Goal: Book appointment/travel/reservation

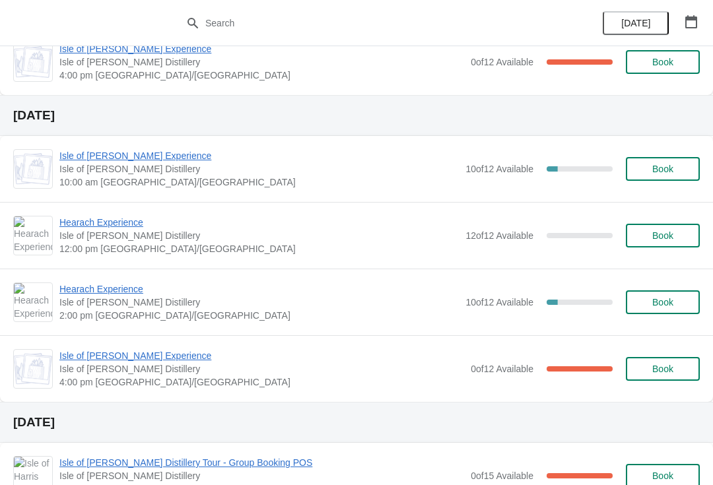
scroll to position [1069, 0]
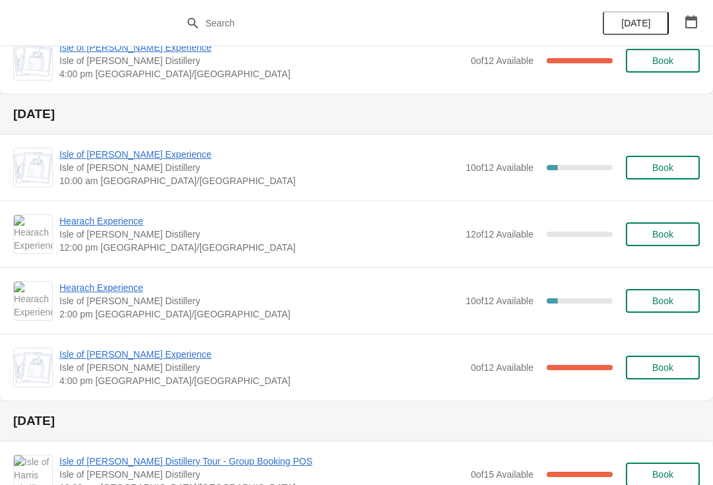
click at [671, 166] on span "Book" at bounding box center [662, 167] width 21 height 11
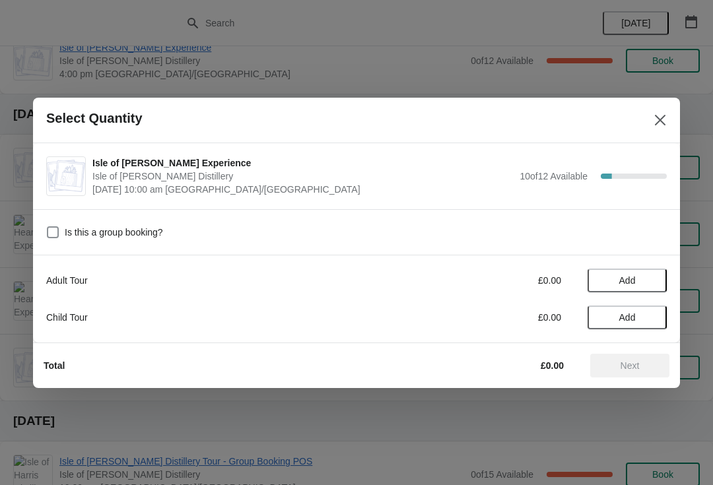
click at [636, 281] on span "Add" at bounding box center [627, 280] width 17 height 11
click at [653, 283] on icon at bounding box center [650, 280] width 14 height 14
click at [655, 282] on icon at bounding box center [650, 280] width 14 height 14
click at [639, 357] on button "Next" at bounding box center [629, 366] width 79 height 24
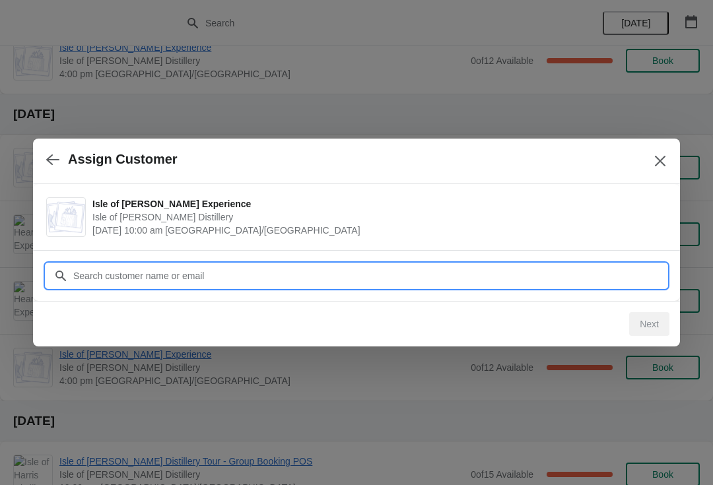
click at [277, 281] on input "Customer" at bounding box center [370, 276] width 594 height 24
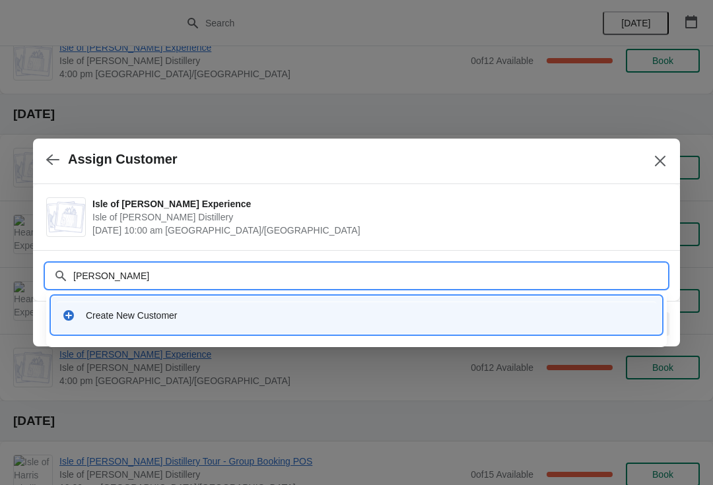
type input "Donald Hodgson"
click at [219, 329] on div "Create New Customer" at bounding box center [356, 315] width 610 height 38
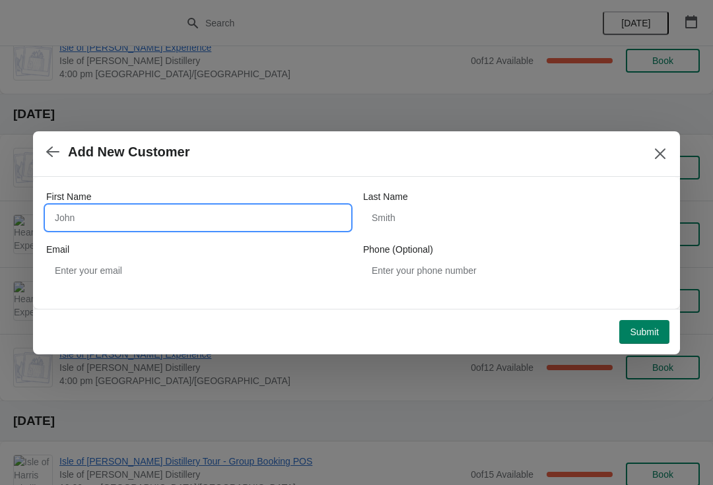
click at [233, 224] on input "First Name" at bounding box center [198, 218] width 304 height 24
type input "Donald"
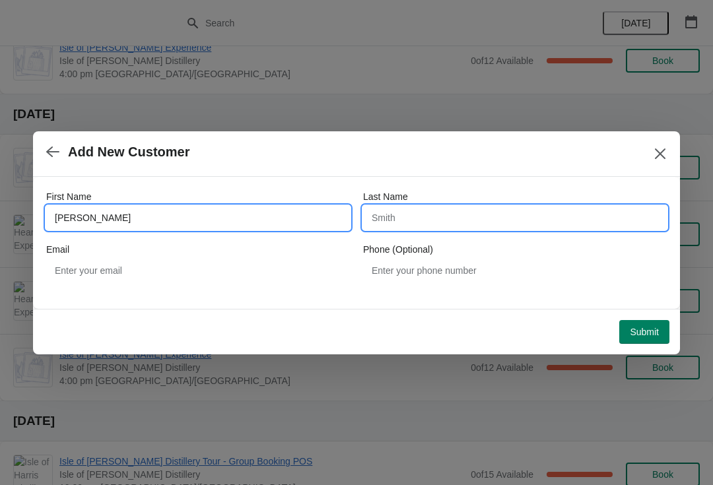
click at [444, 213] on input "Last Name" at bounding box center [515, 218] width 304 height 24
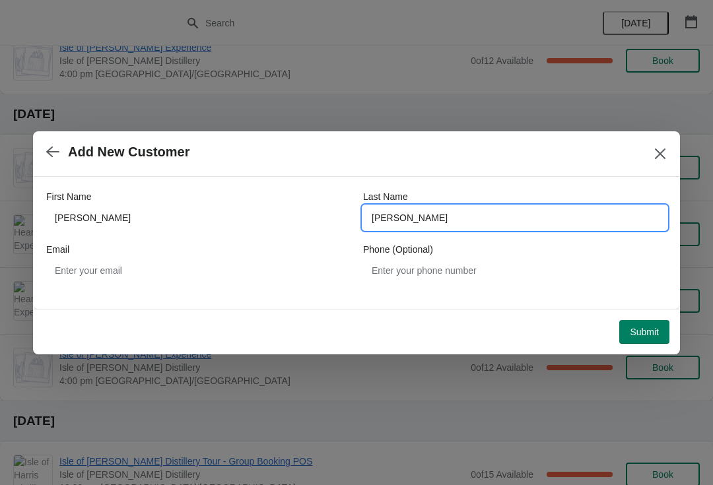
type input "Hodgson"
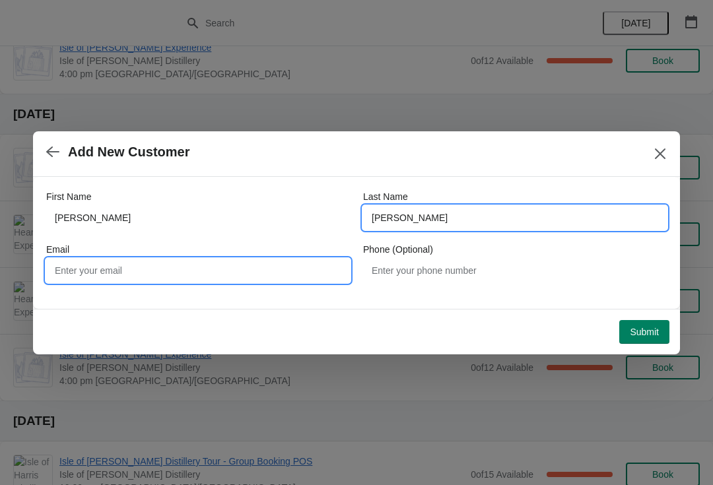
click at [215, 273] on input "Email" at bounding box center [198, 271] width 304 height 24
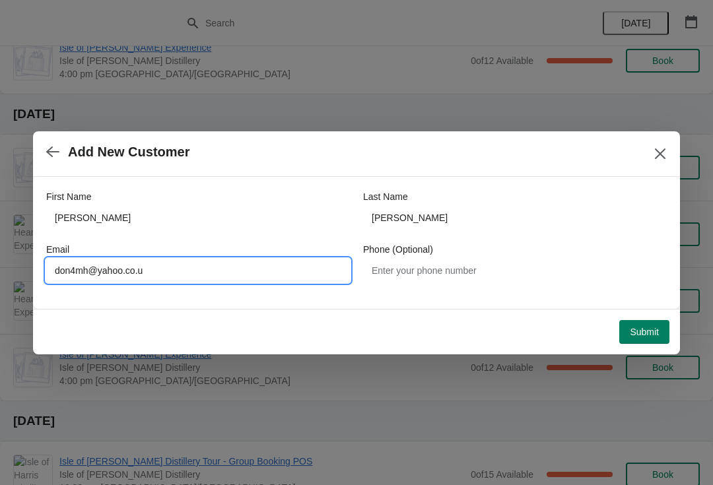
type input "don4mh@yahoo.co.uk"
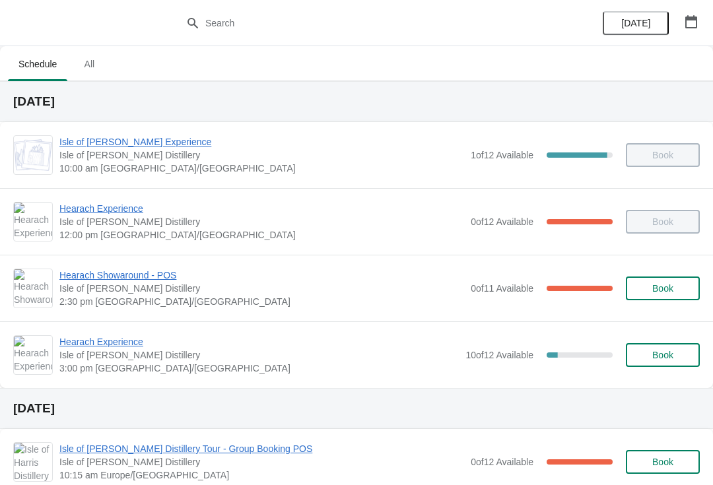
click at [652, 358] on span "Book" at bounding box center [662, 355] width 21 height 11
click at [113, 346] on span "Hearach Experience" at bounding box center [258, 341] width 399 height 13
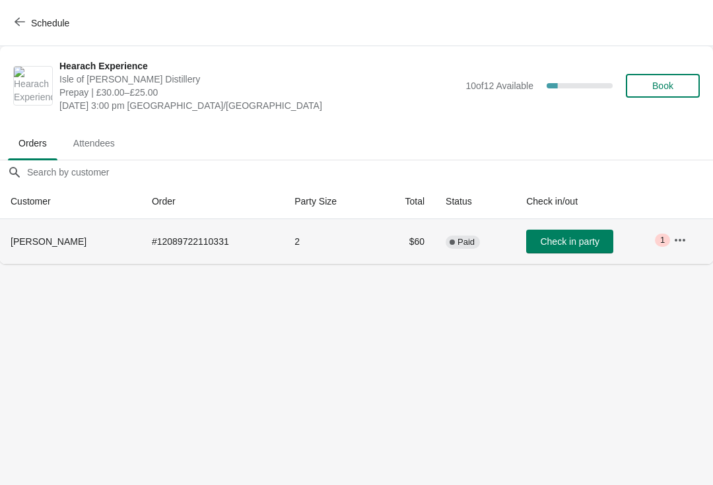
click at [578, 244] on span "Check in party" at bounding box center [569, 241] width 59 height 11
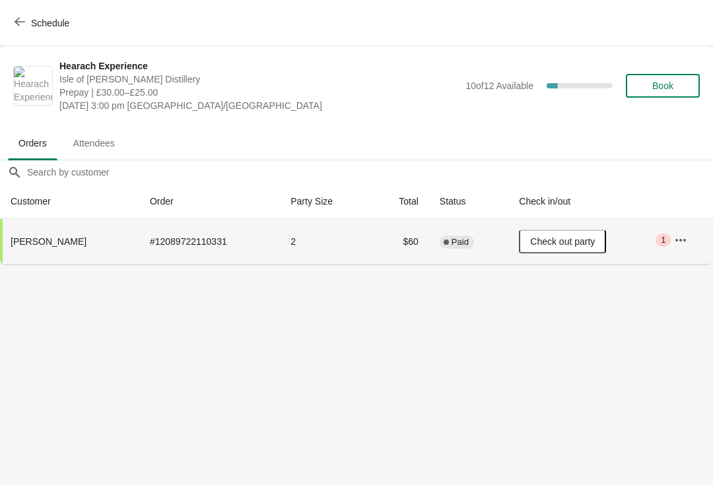
click at [26, 20] on span "Schedule" at bounding box center [43, 23] width 52 height 13
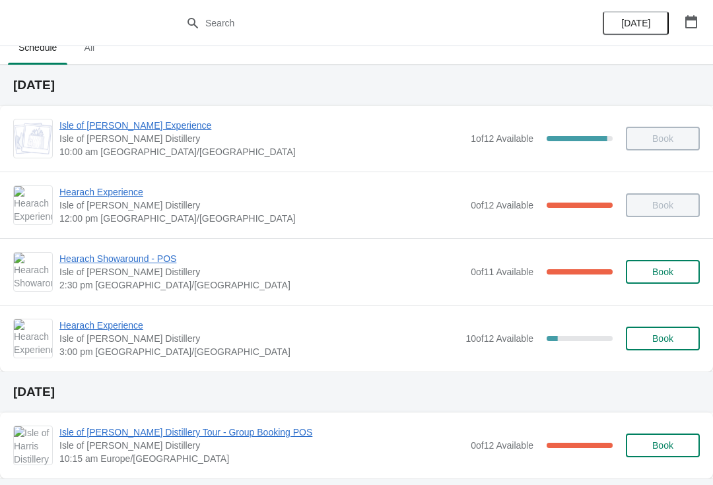
scroll to position [69, 0]
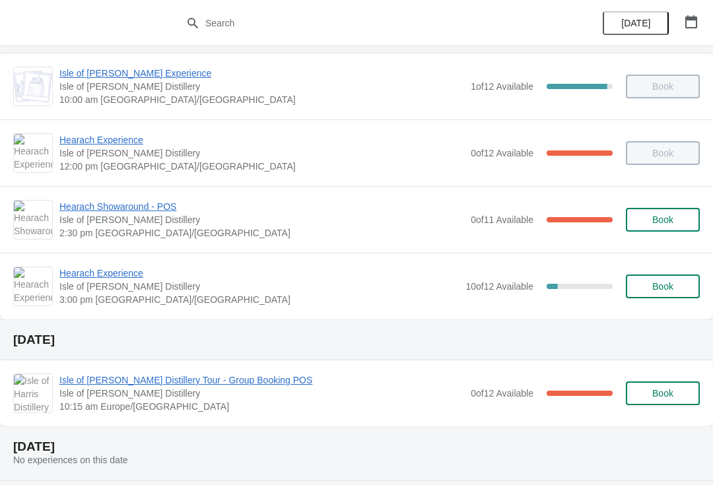
click at [673, 286] on span "Book" at bounding box center [662, 286] width 21 height 11
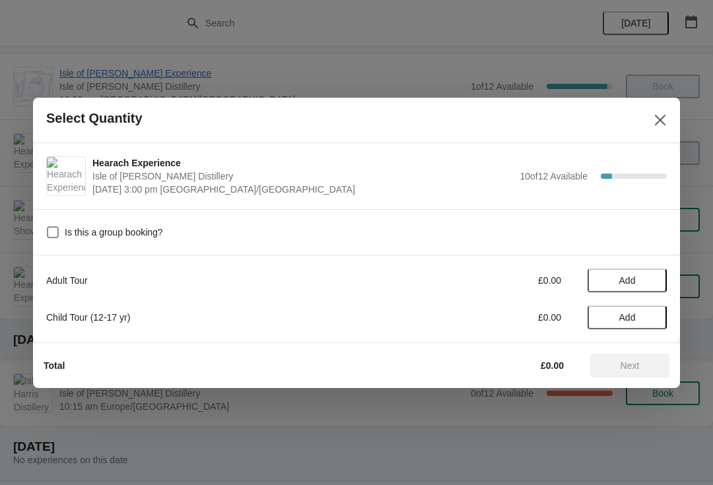
click at [644, 281] on span "Add" at bounding box center [626, 280] width 55 height 11
click at [653, 281] on icon at bounding box center [650, 280] width 14 height 14
click at [148, 73] on div at bounding box center [356, 242] width 713 height 485
